Goal: Transaction & Acquisition: Subscribe to service/newsletter

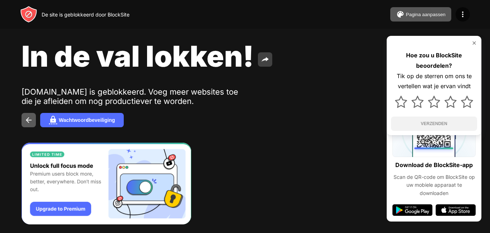
click at [263, 59] on img at bounding box center [265, 59] width 9 height 9
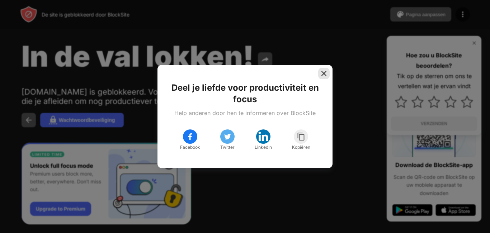
click at [323, 74] on img at bounding box center [323, 73] width 7 height 7
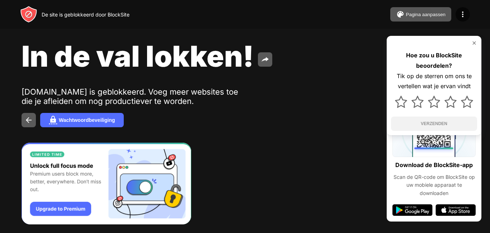
click at [475, 39] on div "Hoe zou u BlockSite beoordelen? Tik op de sterren om ons te vertellen wat je er…" at bounding box center [433, 85] width 95 height 99
click at [473, 41] on img at bounding box center [474, 43] width 6 height 6
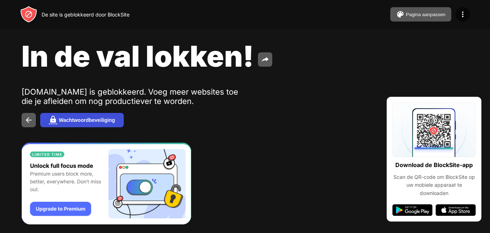
drag, startPoint x: 121, startPoint y: 109, endPoint x: 118, endPoint y: 113, distance: 5.6
click at [118, 113] on div "In de val lokken! [DOMAIN_NAME] is geblokkeerd. Voeg meer websites toe die je a…" at bounding box center [245, 83] width 490 height 166
click at [116, 116] on button "Wachtwoordbeveiliging" at bounding box center [82, 120] width 84 height 14
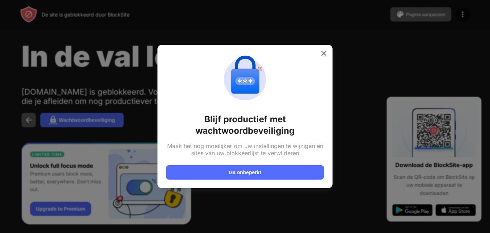
drag, startPoint x: 125, startPoint y: 115, endPoint x: 136, endPoint y: 119, distance: 12.0
click at [136, 119] on div at bounding box center [245, 116] width 490 height 233
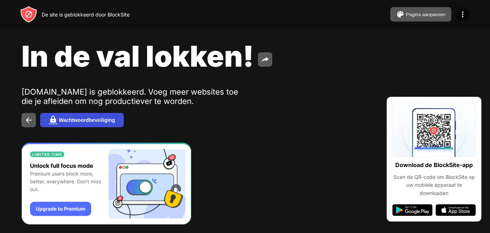
click at [104, 118] on button "Wachtwoordbeveiliging" at bounding box center [82, 120] width 84 height 14
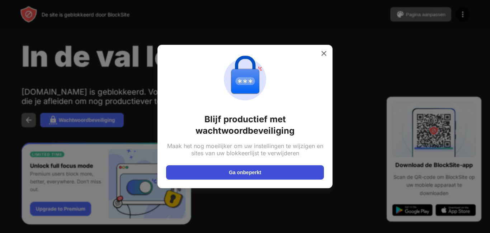
click at [238, 175] on button "Ga onbeperkt" at bounding box center [245, 172] width 158 height 14
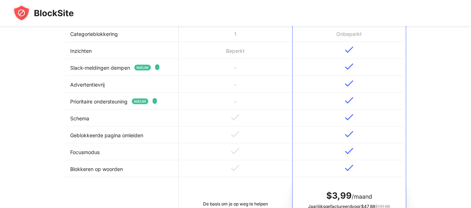
scroll to position [215, 0]
